Goal: Find specific page/section: Find specific page/section

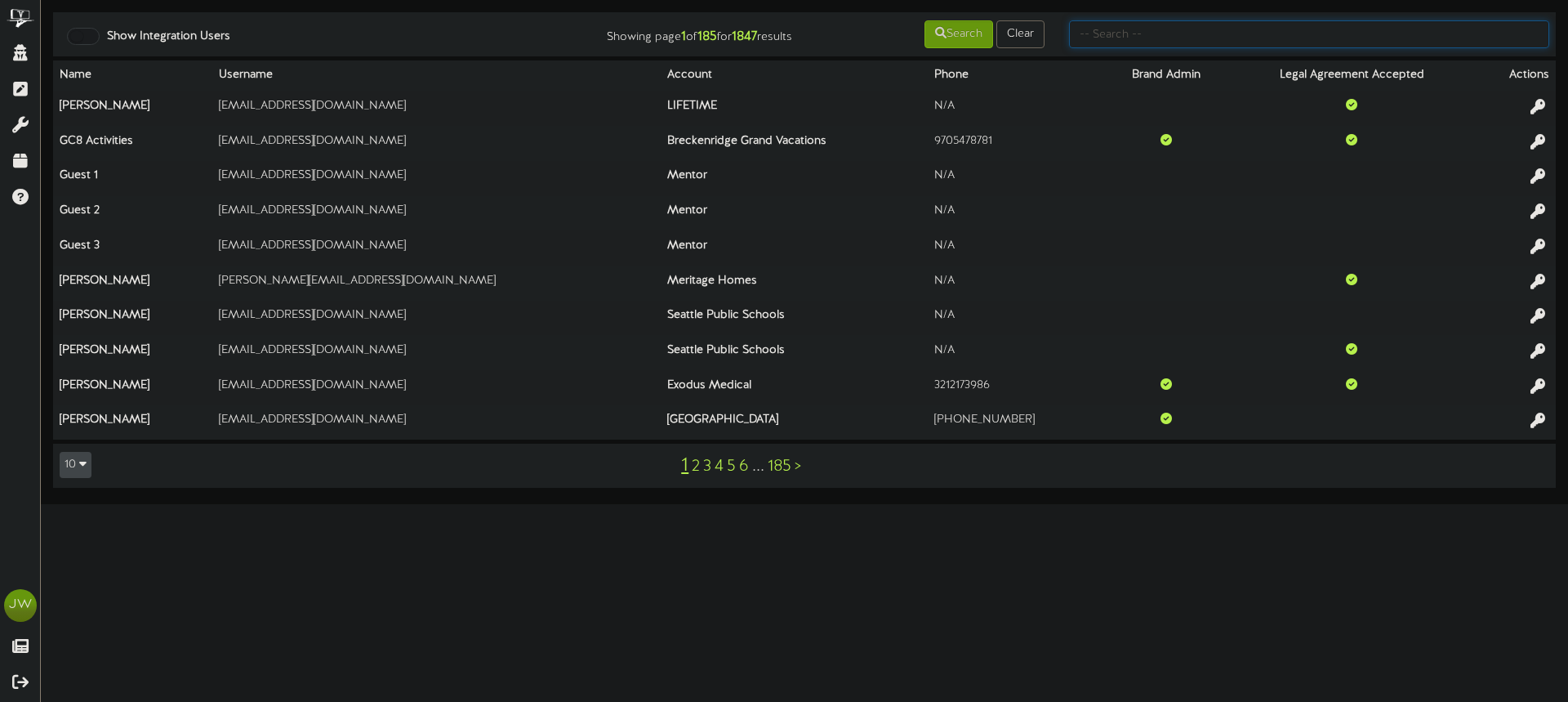
click at [1166, 24] on input "text" at bounding box center [1309, 34] width 480 height 28
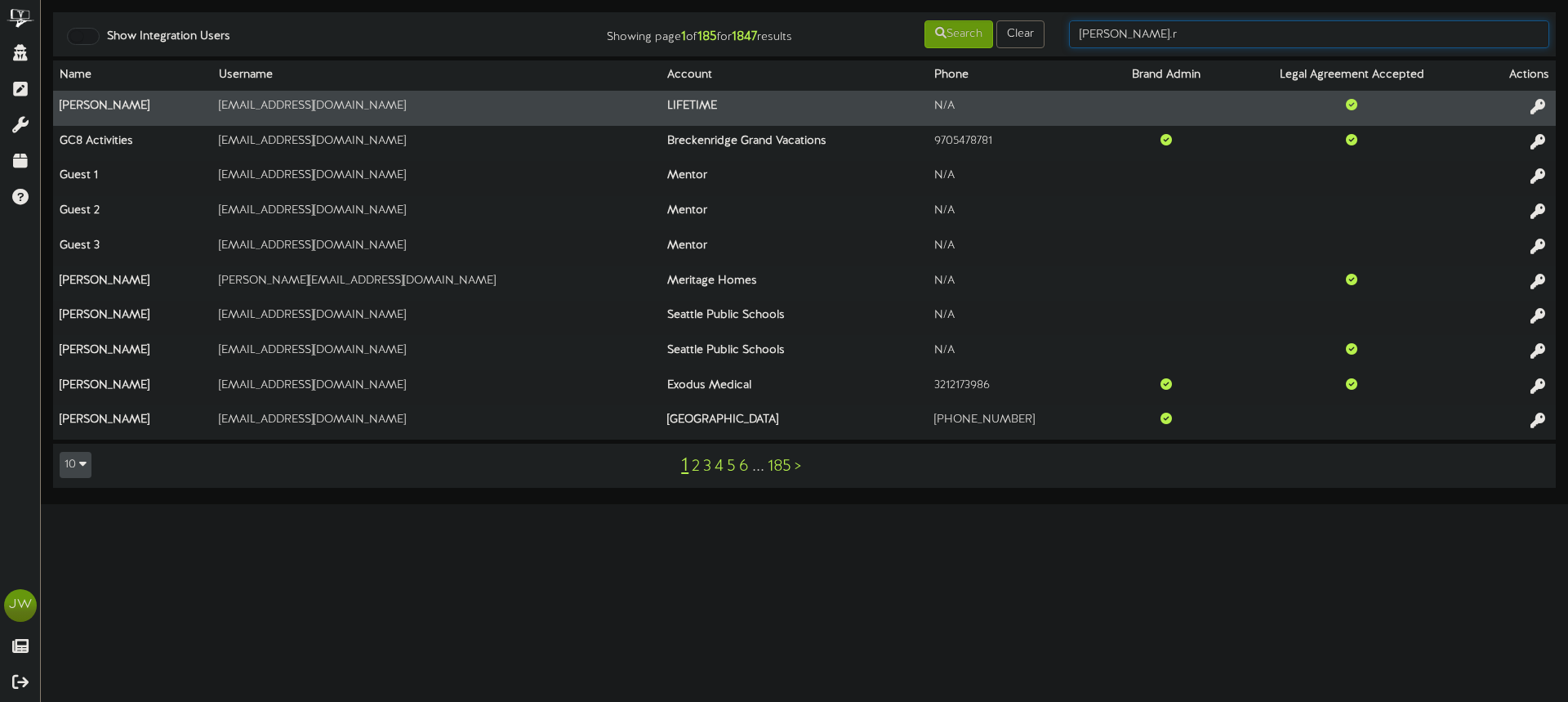
type input "tim.r"
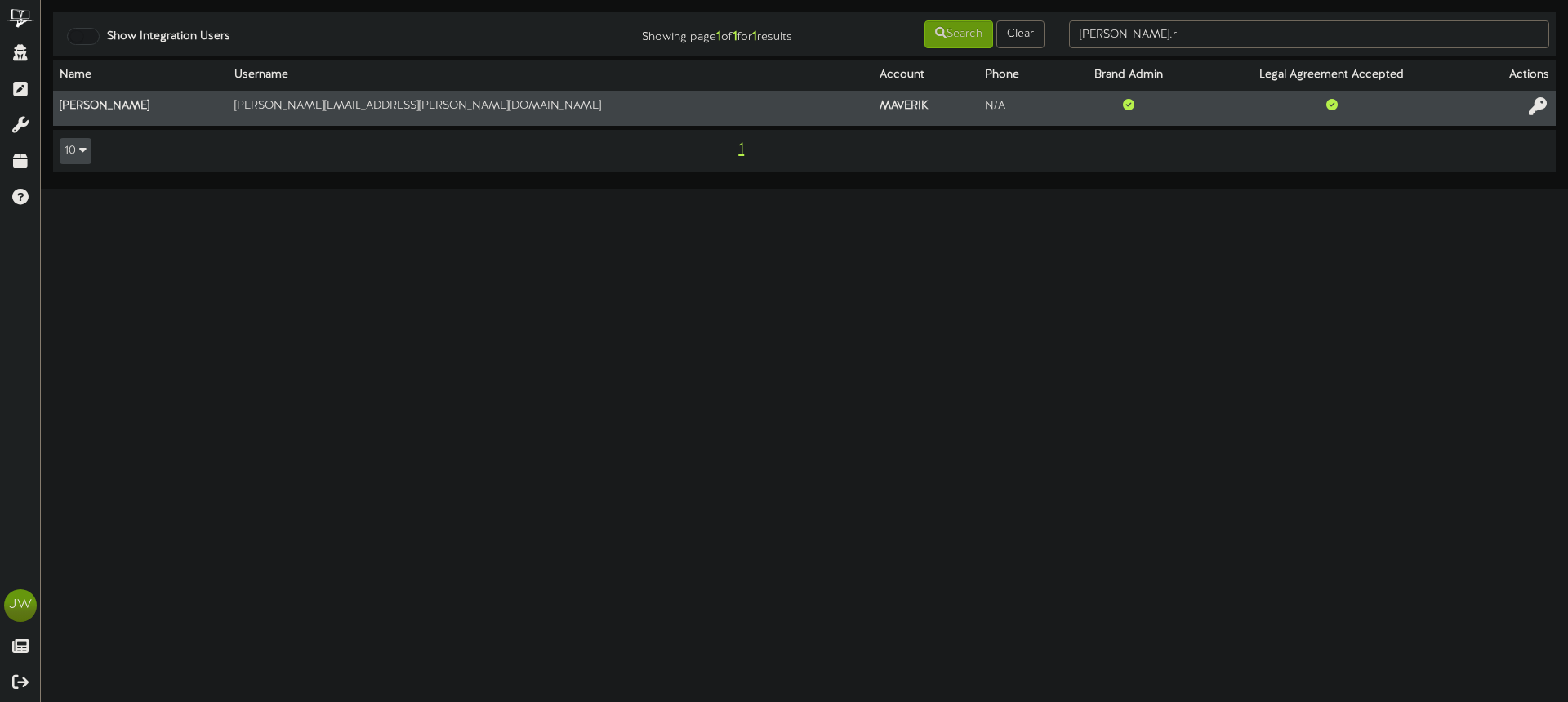
click at [1538, 103] on icon at bounding box center [1537, 106] width 18 height 18
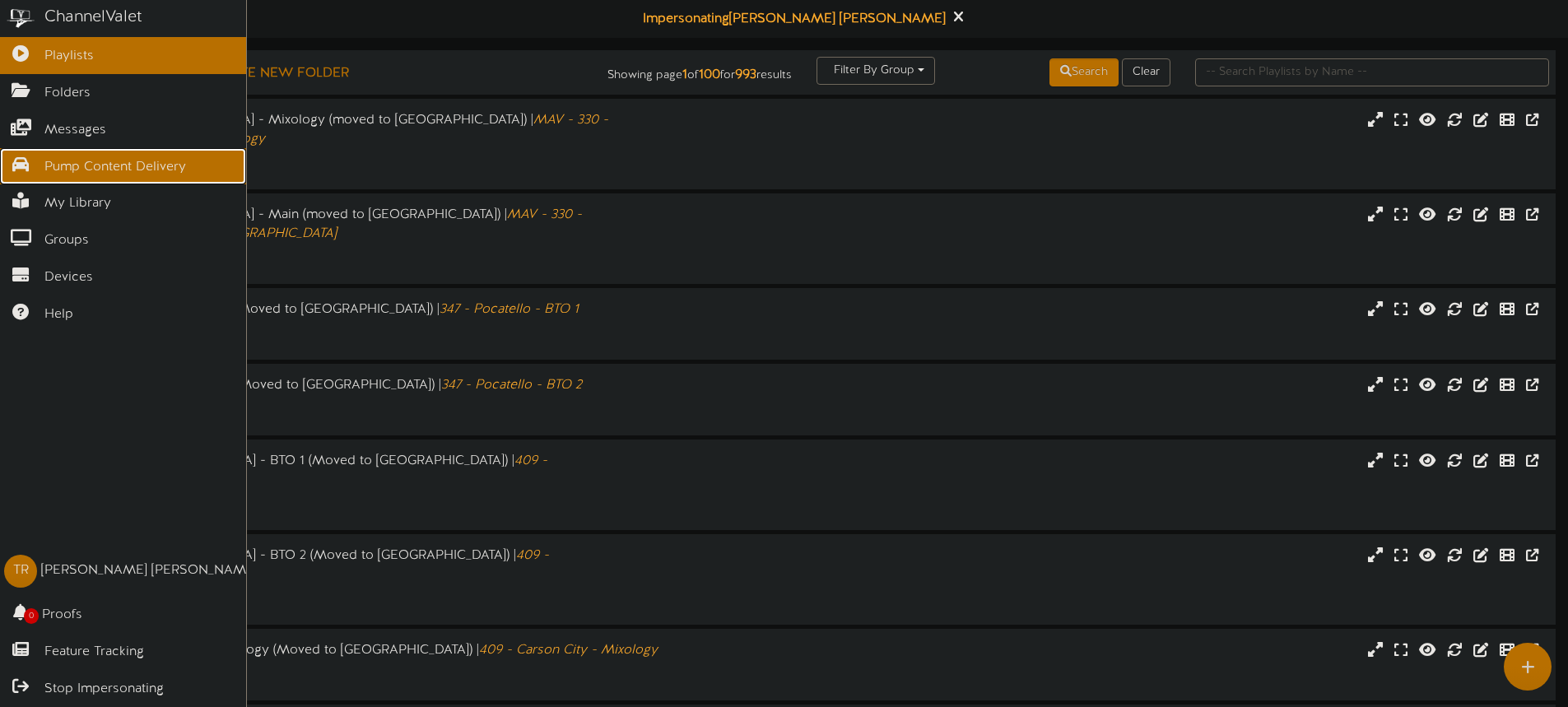
click at [85, 164] on span "Pump Content Delivery" at bounding box center [115, 167] width 141 height 19
